Goal: Navigation & Orientation: Find specific page/section

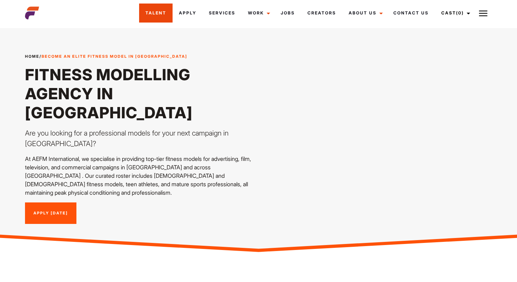
click at [160, 11] on link "Talent" at bounding box center [155, 13] width 33 height 19
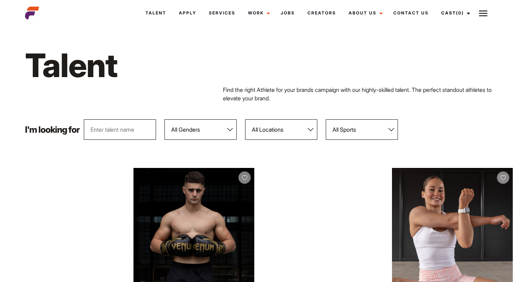
click at [201, 128] on select "All Genders Female Male" at bounding box center [201, 129] width 72 height 20
select select "104"
click at [165, 119] on select "All Genders Female Male" at bounding box center [201, 129] width 72 height 20
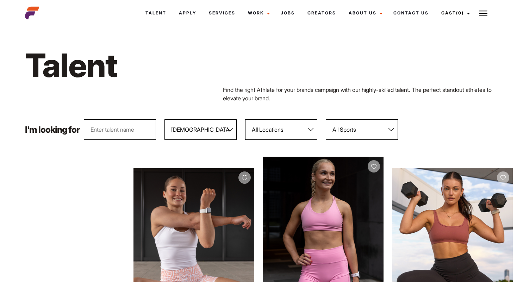
click at [286, 126] on select "All Locations Adelaide Brisbane Darwin Gold Coast Melbourne Perth Sunshine Coas…" at bounding box center [281, 129] width 72 height 20
select select "117"
click at [246, 119] on select "All Locations Adelaide Brisbane Darwin Gold Coast Melbourne Perth Sunshine Coas…" at bounding box center [281, 129] width 72 height 20
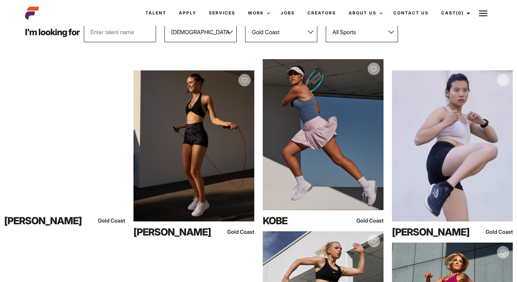
scroll to position [96, 0]
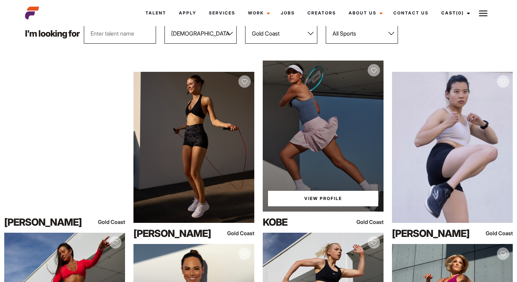
click at [321, 167] on div "View Profile" at bounding box center [323, 136] width 121 height 151
click at [314, 200] on link "View Profile" at bounding box center [323, 198] width 110 height 15
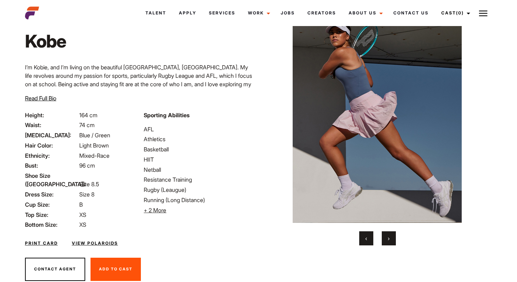
scroll to position [47, 0]
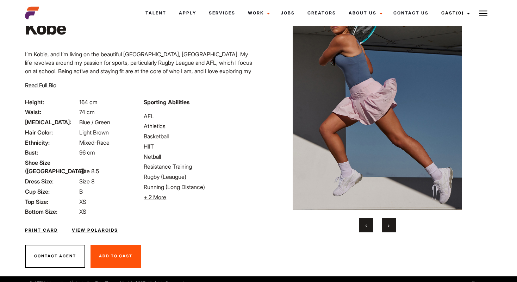
click at [393, 224] on button "›" at bounding box center [389, 225] width 14 height 14
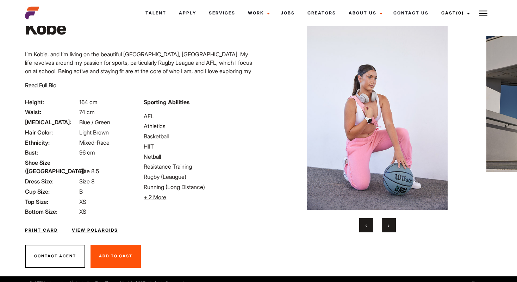
click at [393, 224] on button "›" at bounding box center [389, 225] width 14 height 14
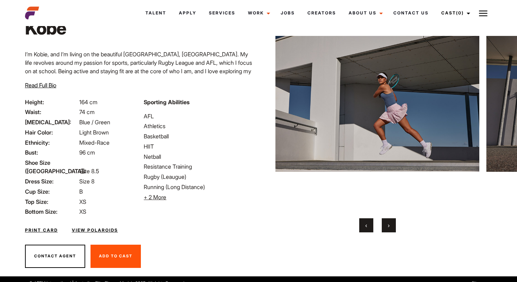
click at [393, 224] on button "›" at bounding box center [389, 225] width 14 height 14
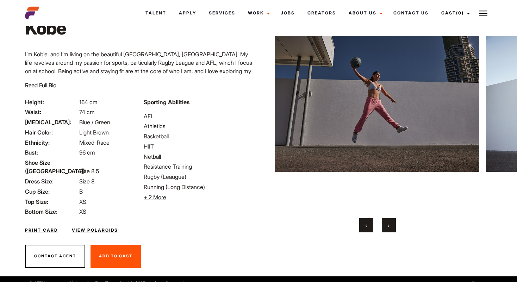
click at [393, 224] on button "›" at bounding box center [389, 225] width 14 height 14
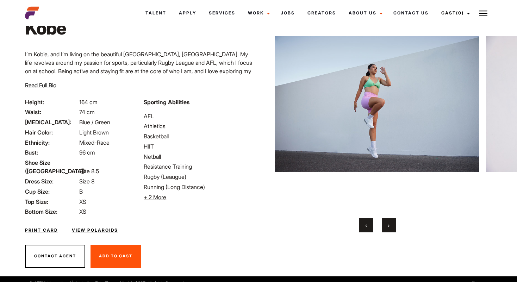
click at [393, 224] on button "›" at bounding box center [389, 225] width 14 height 14
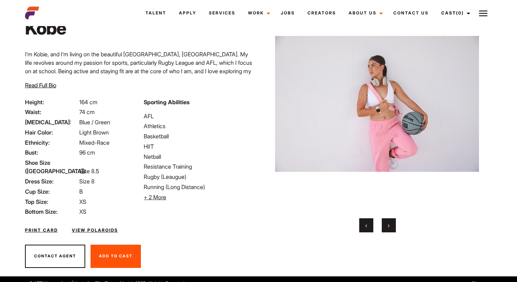
click at [393, 224] on button "›" at bounding box center [389, 225] width 14 height 14
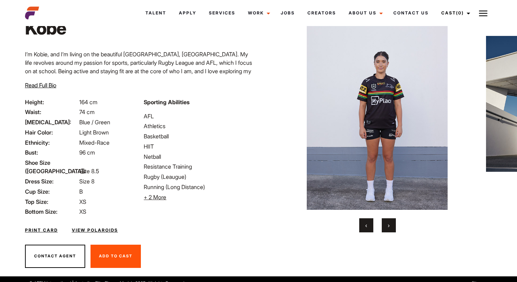
click at [393, 224] on button "›" at bounding box center [389, 225] width 14 height 14
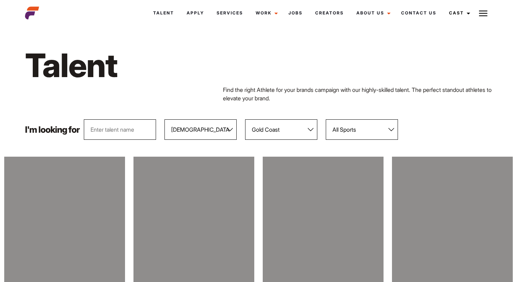
select select "104"
select select "117"
